Goal: Find specific page/section: Find specific page/section

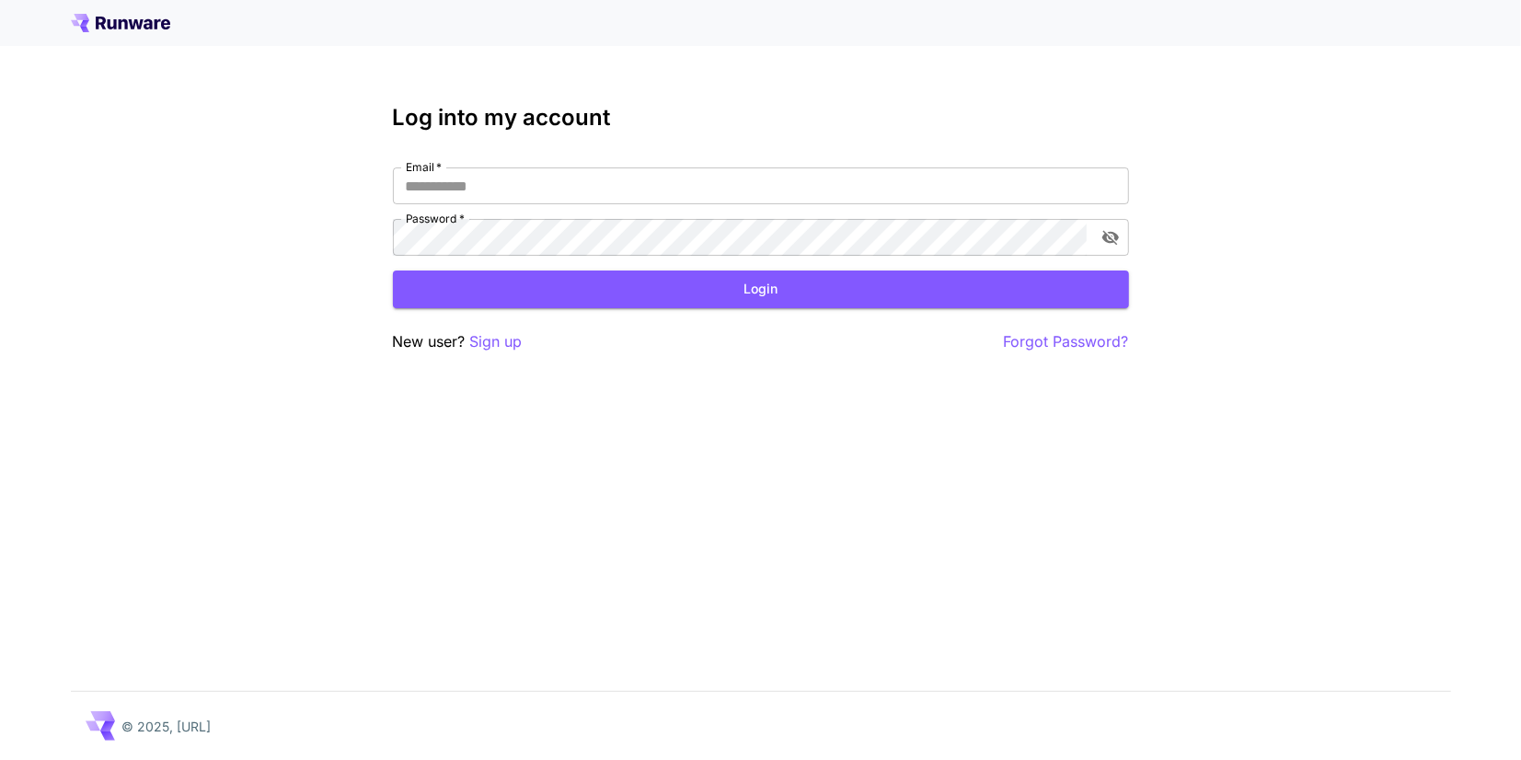
click at [465, 165] on div "Log into my account Email   * Email   * Password   * Password   * Login New use…" at bounding box center [761, 229] width 736 height 248
drag, startPoint x: 468, startPoint y: 183, endPoint x: 485, endPoint y: 200, distance: 24.1
click at [468, 185] on input "Email   *" at bounding box center [761, 186] width 736 height 37
type input "**********"
click button "Login" at bounding box center [761, 290] width 736 height 38
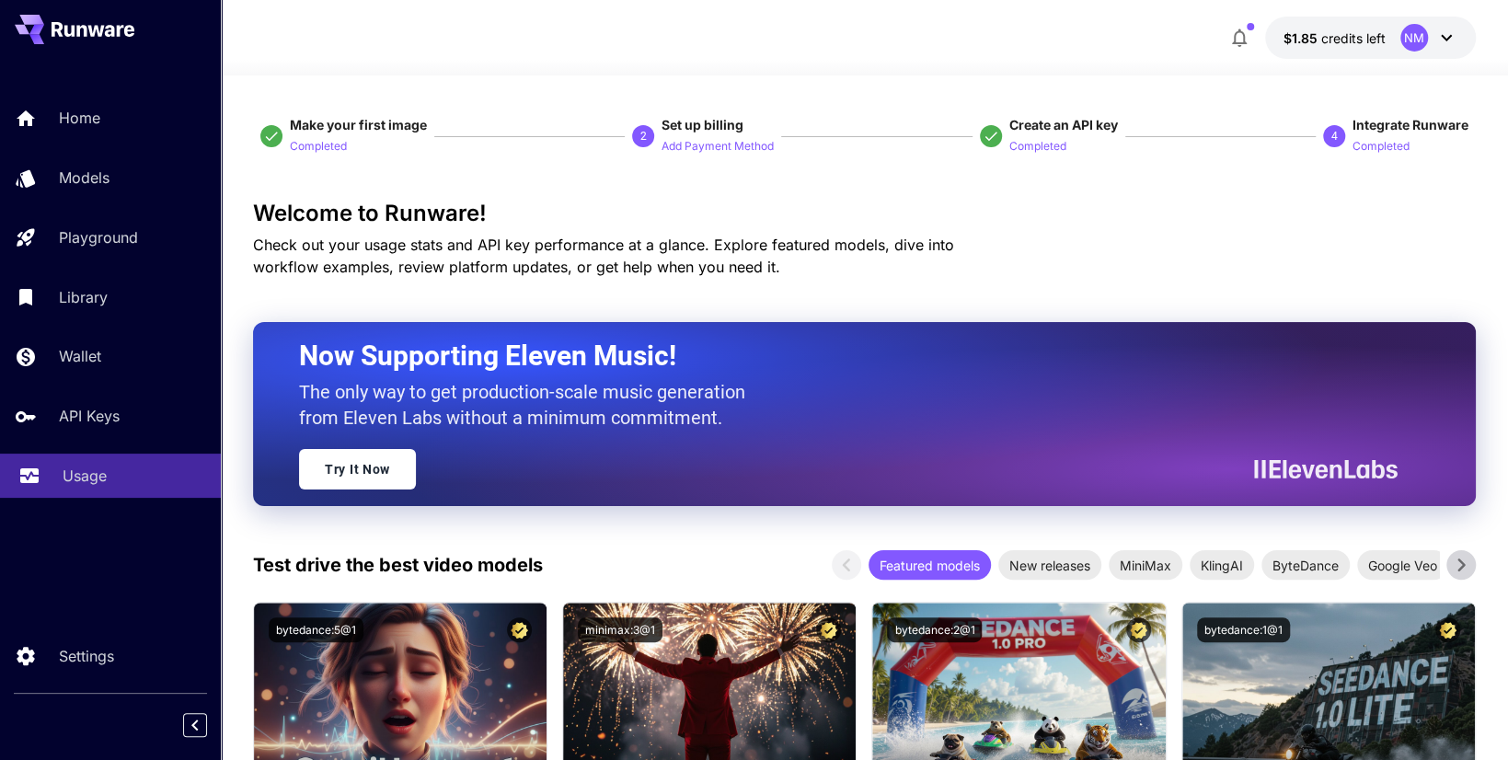
click at [124, 486] on div "Usage" at bounding box center [135, 476] width 144 height 22
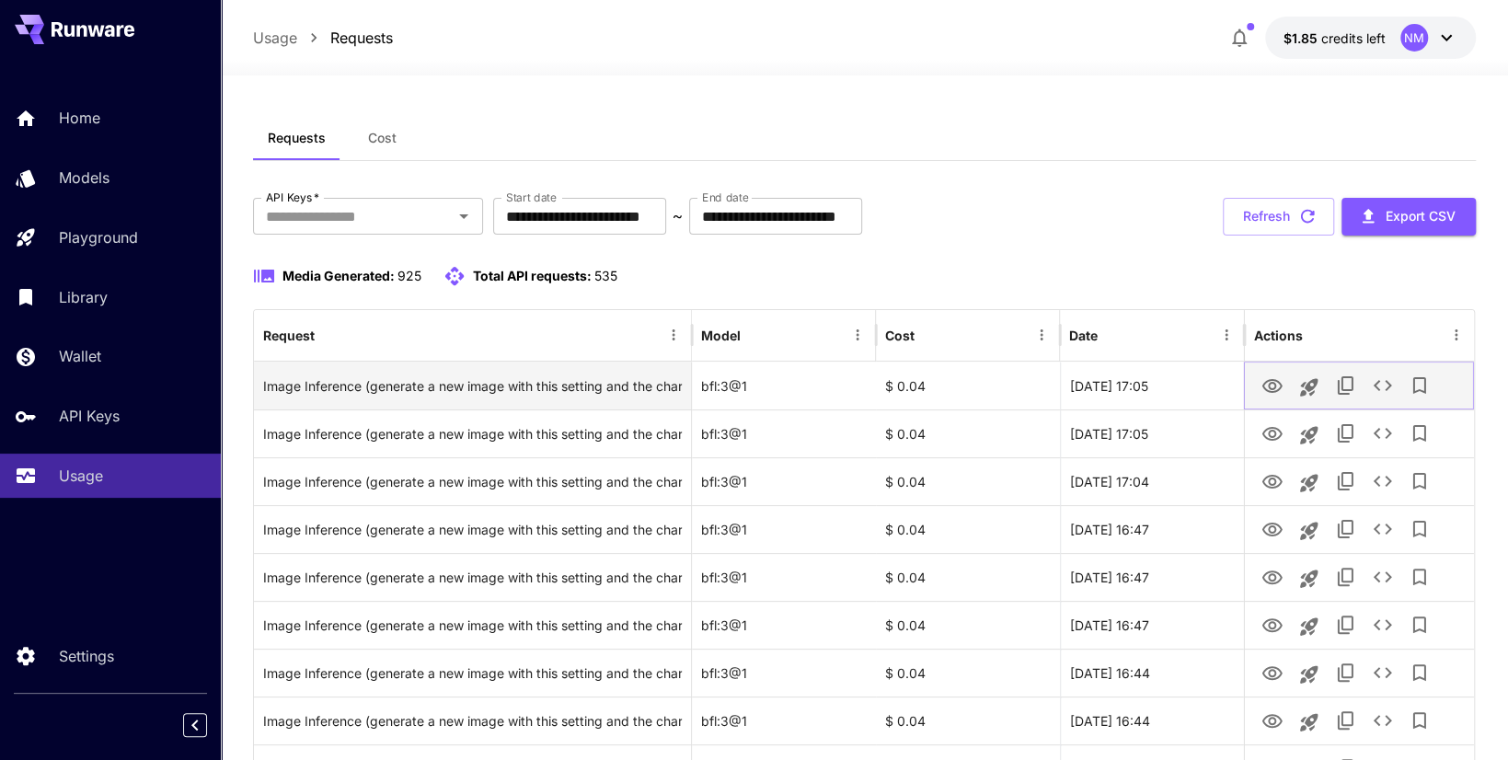
click at [1269, 391] on icon "View" at bounding box center [1273, 386] width 20 height 14
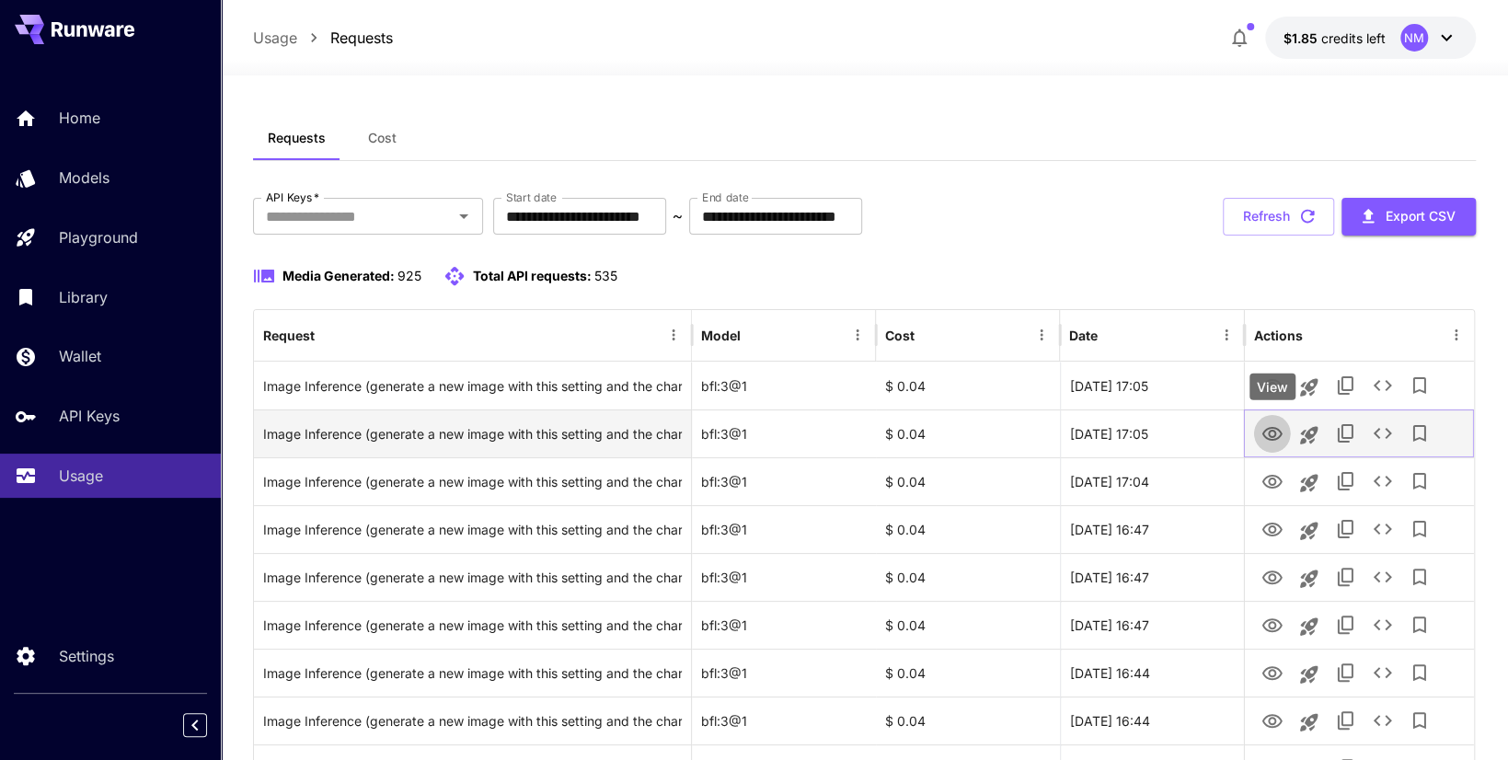
click at [1275, 422] on link "View" at bounding box center [1273, 433] width 22 height 23
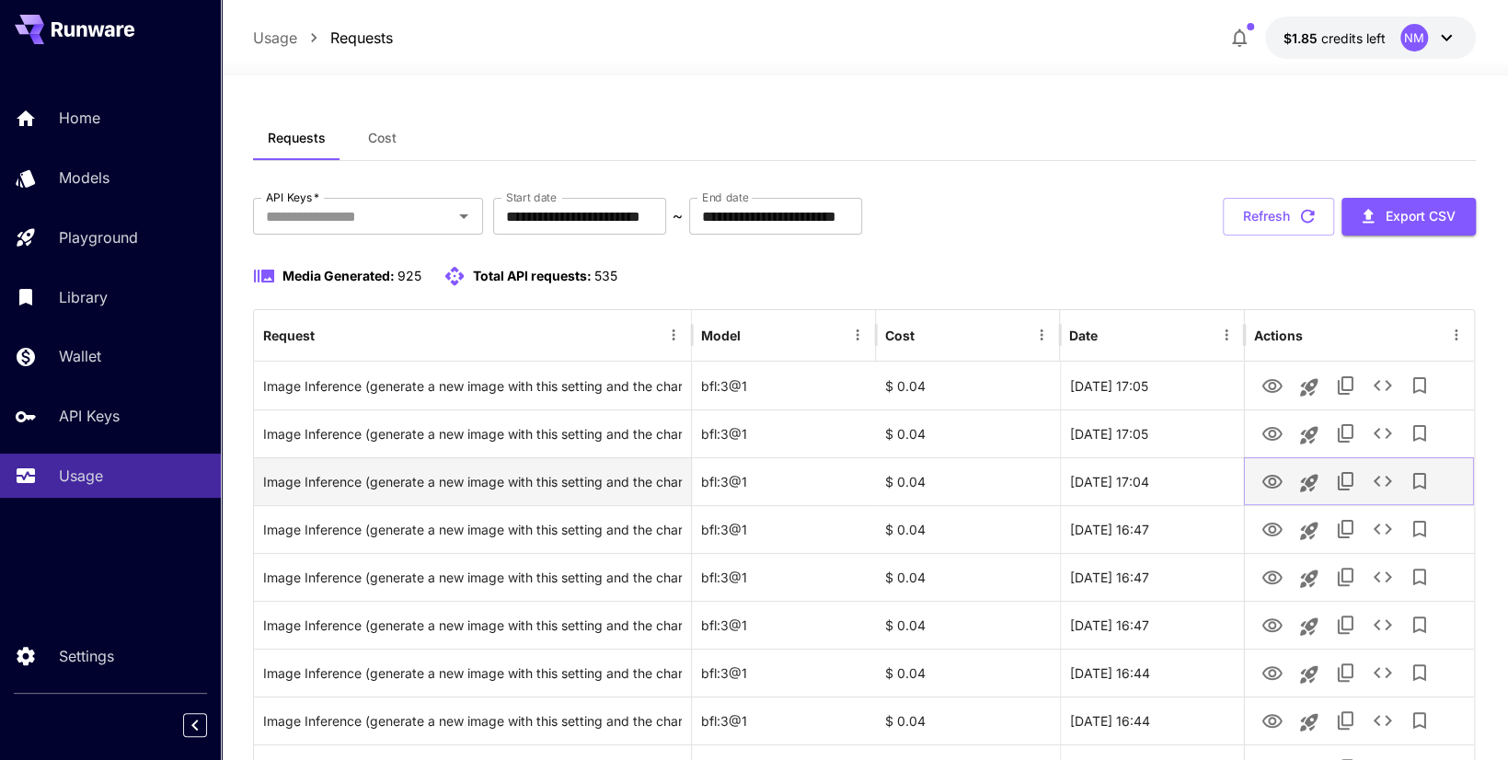
click at [1277, 469] on link "View" at bounding box center [1273, 480] width 22 height 23
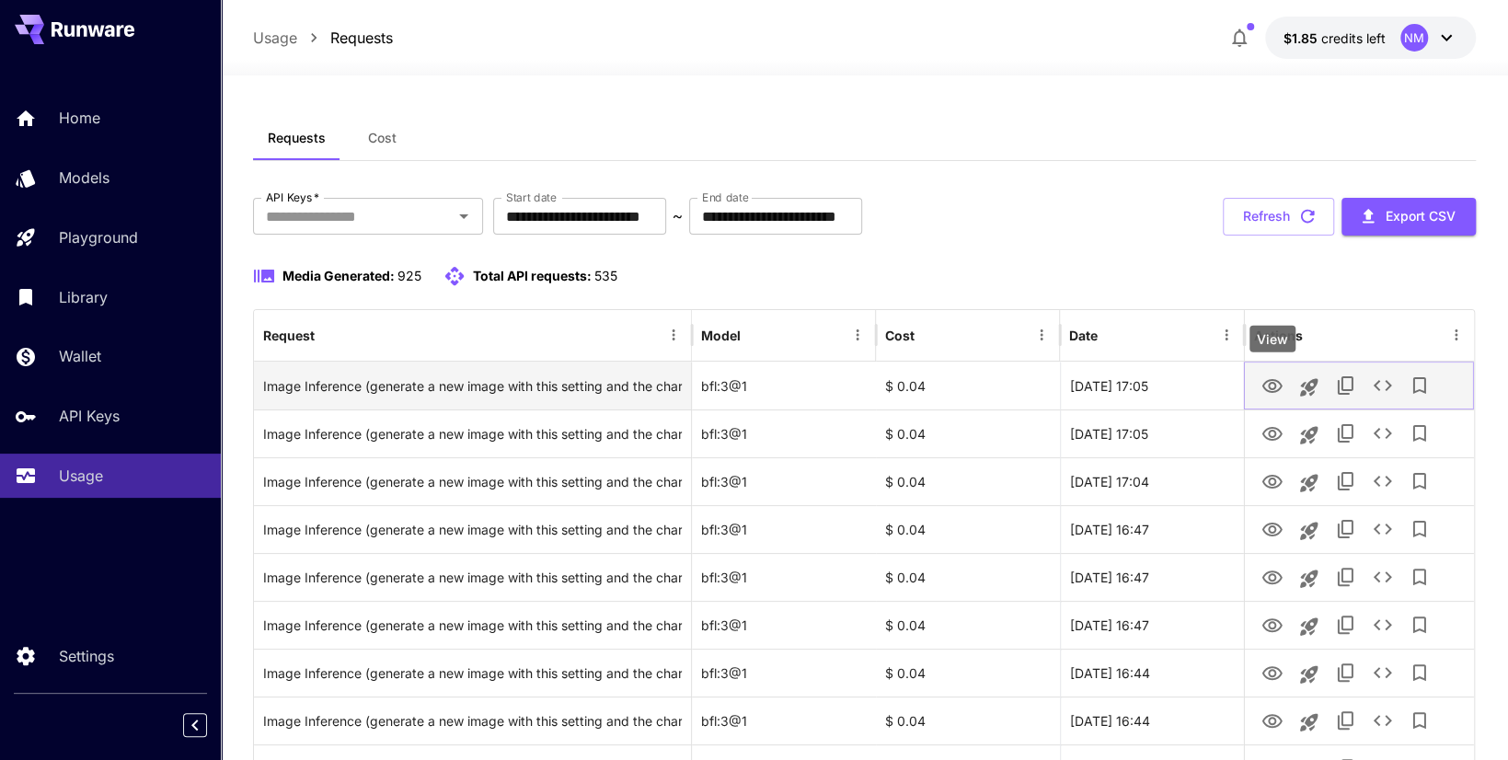
click at [1281, 386] on icon "View" at bounding box center [1273, 386] width 20 height 14
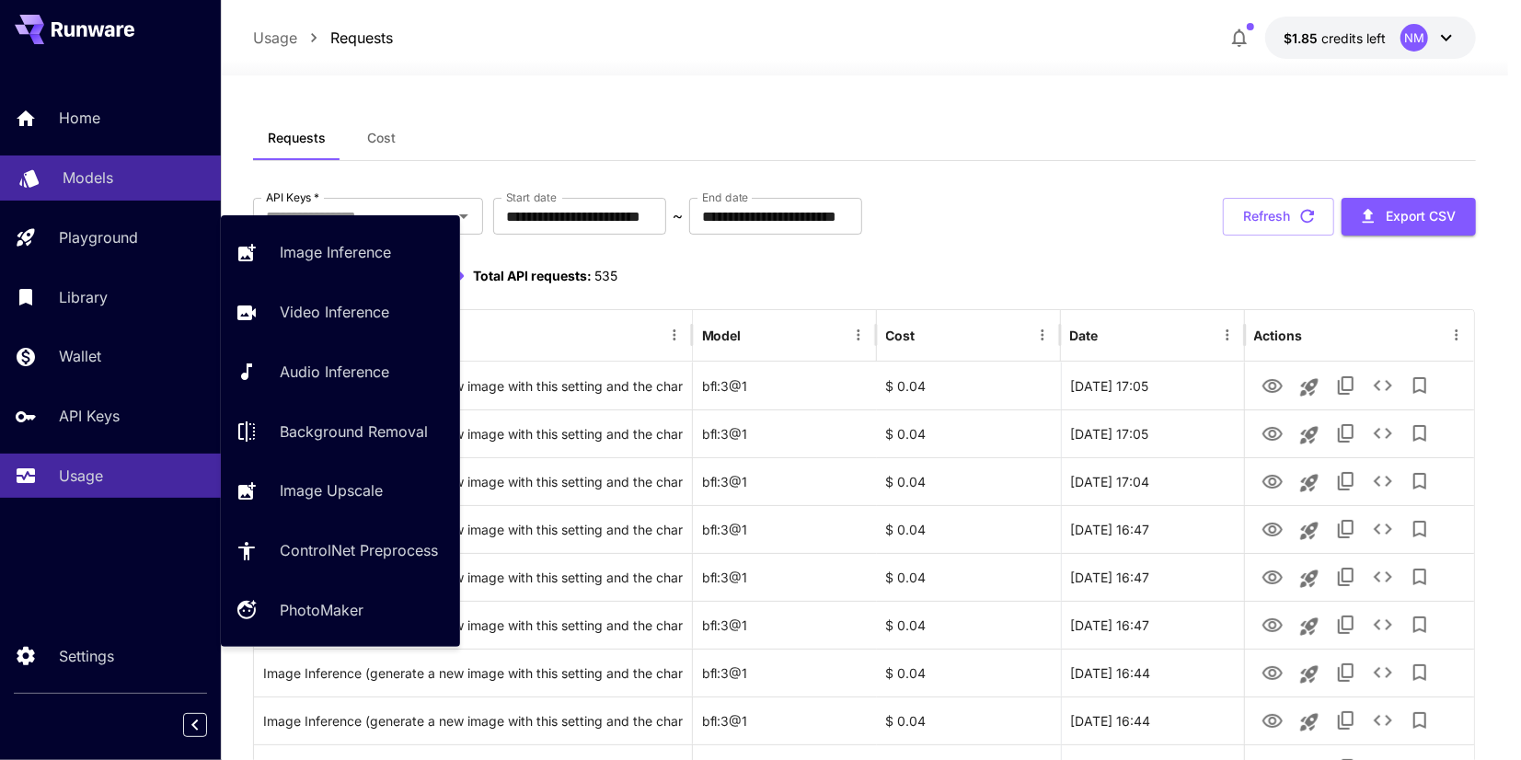
click at [136, 181] on div "Models" at bounding box center [135, 178] width 144 height 22
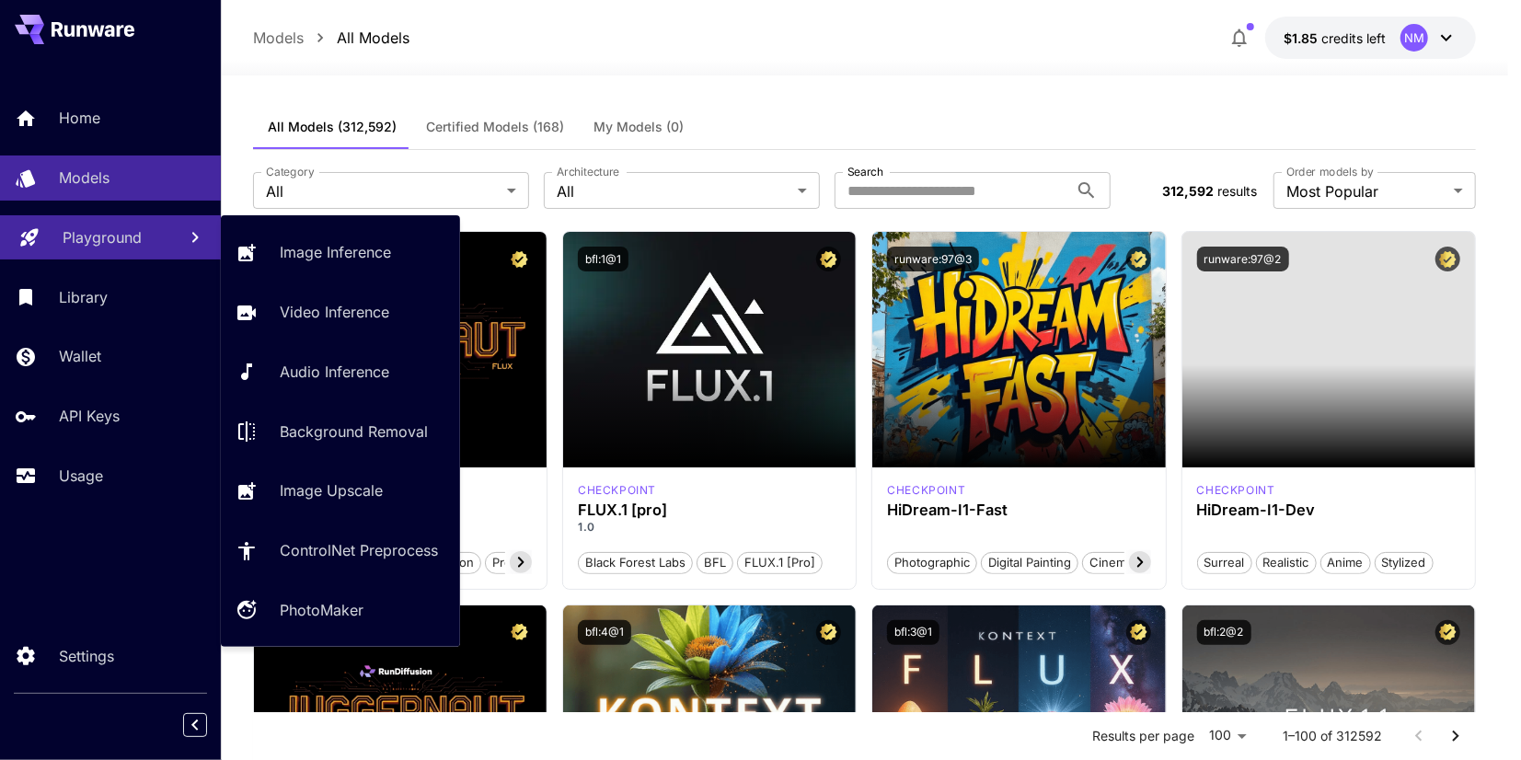
click at [115, 247] on p "Playground" at bounding box center [102, 237] width 79 height 22
